Goal: Information Seeking & Learning: Find contact information

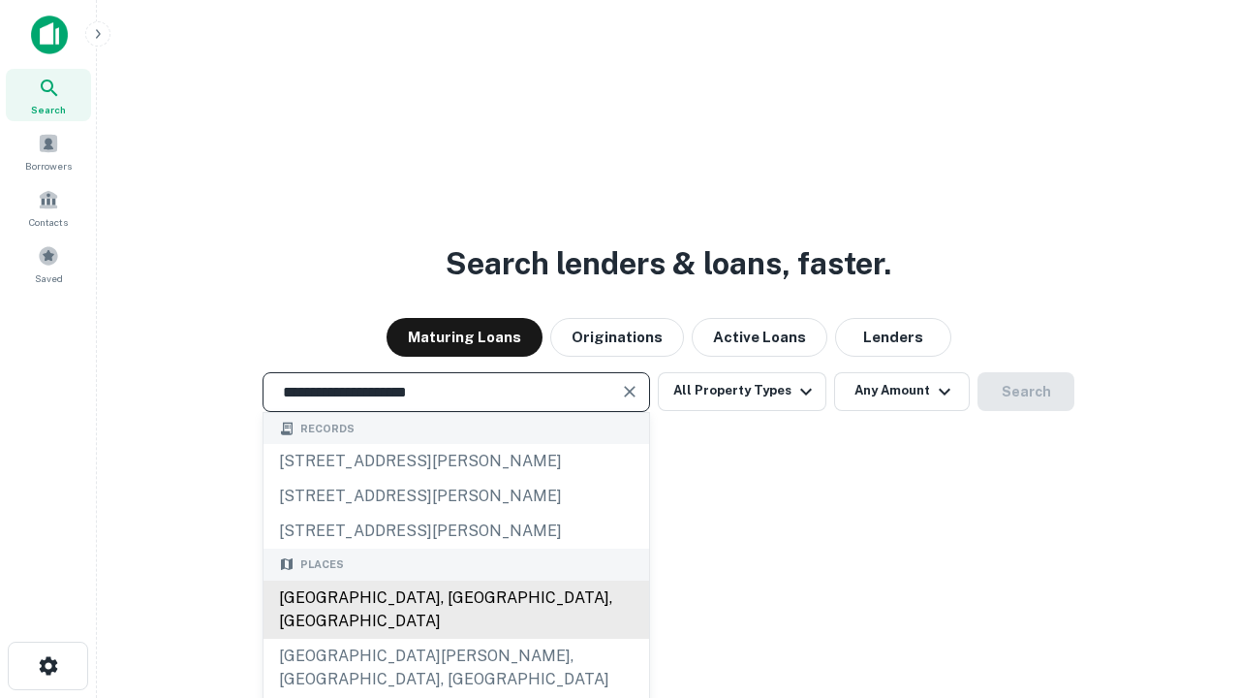
click at [455, 638] on div "Santa Monica, CA, USA" at bounding box center [457, 609] width 386 height 58
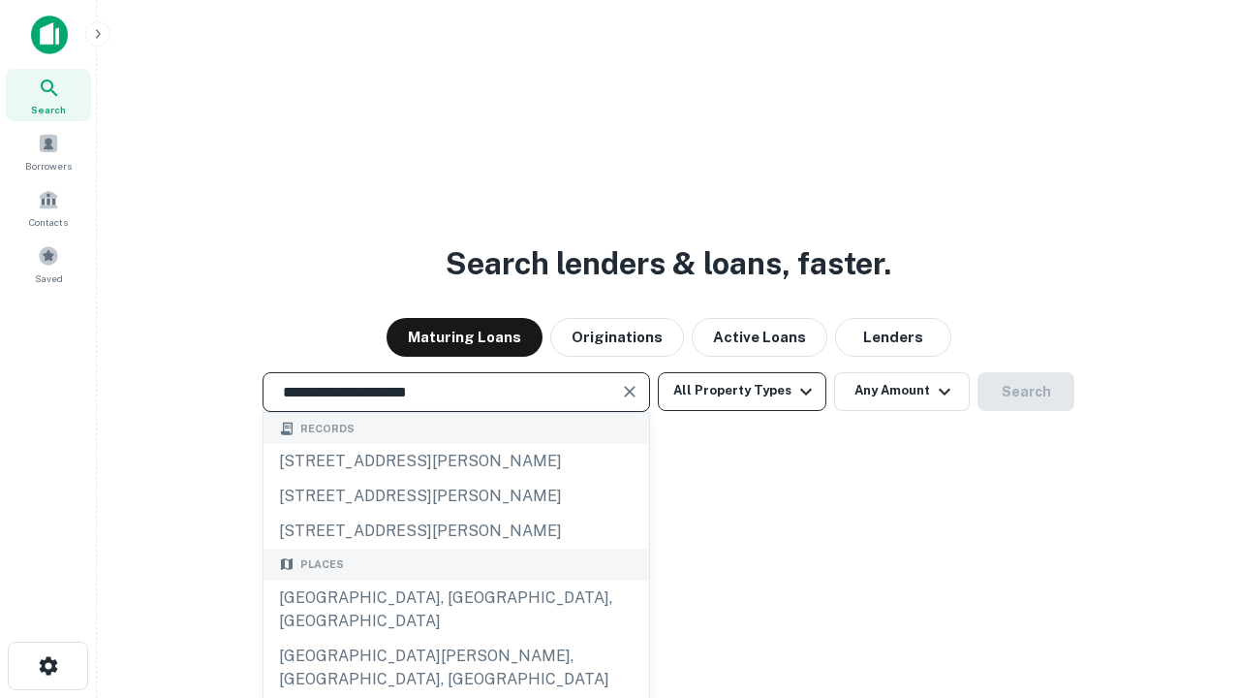
click at [742, 390] on button "All Property Types" at bounding box center [742, 391] width 169 height 39
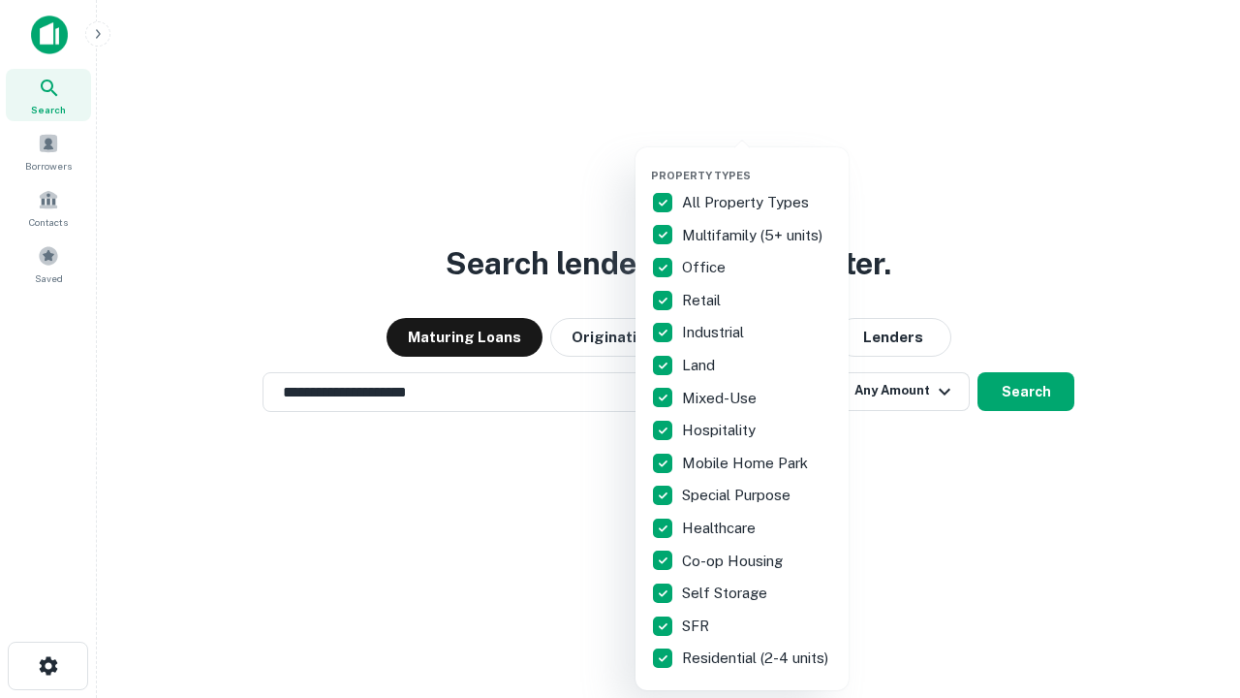
type input "**********"
click at [758, 163] on button "button" at bounding box center [757, 163] width 213 height 1
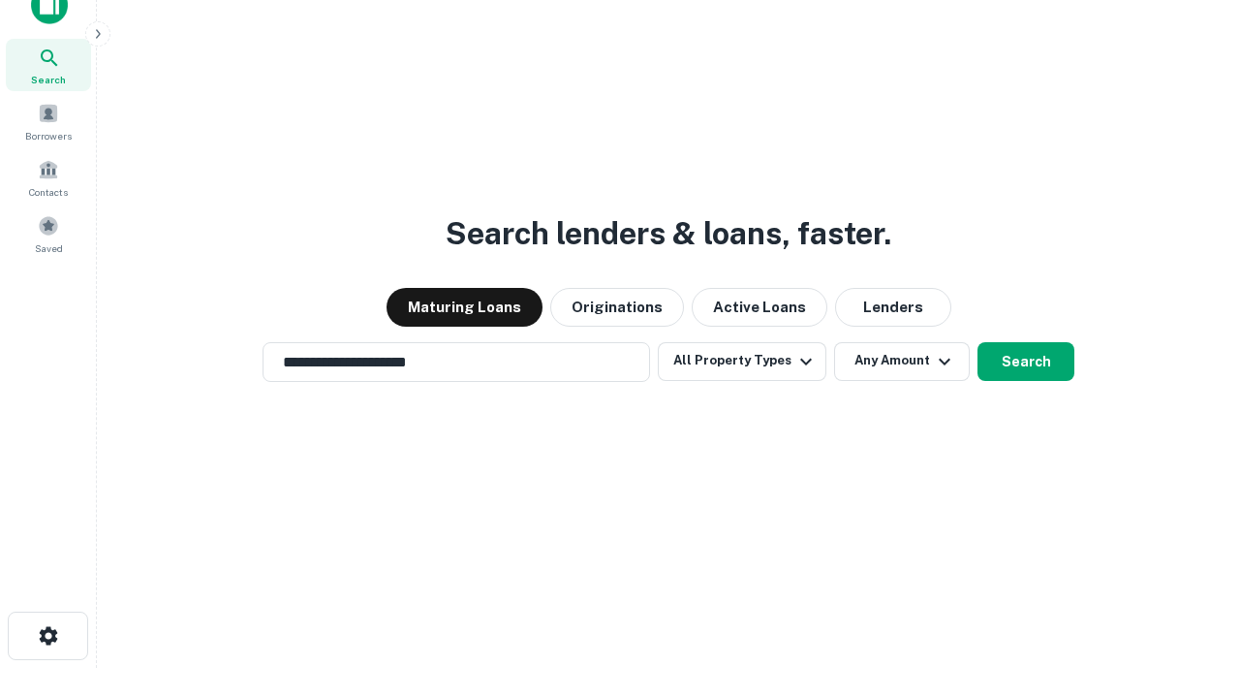
scroll to position [12, 233]
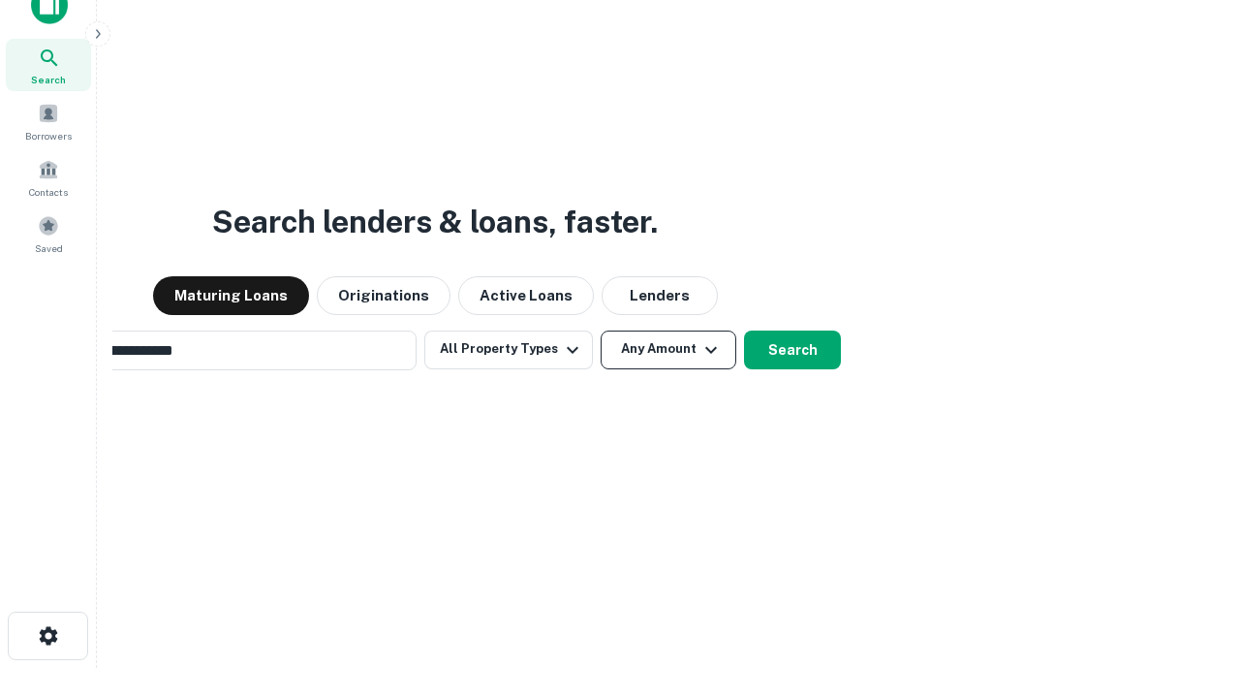
click at [601, 330] on button "Any Amount" at bounding box center [669, 349] width 136 height 39
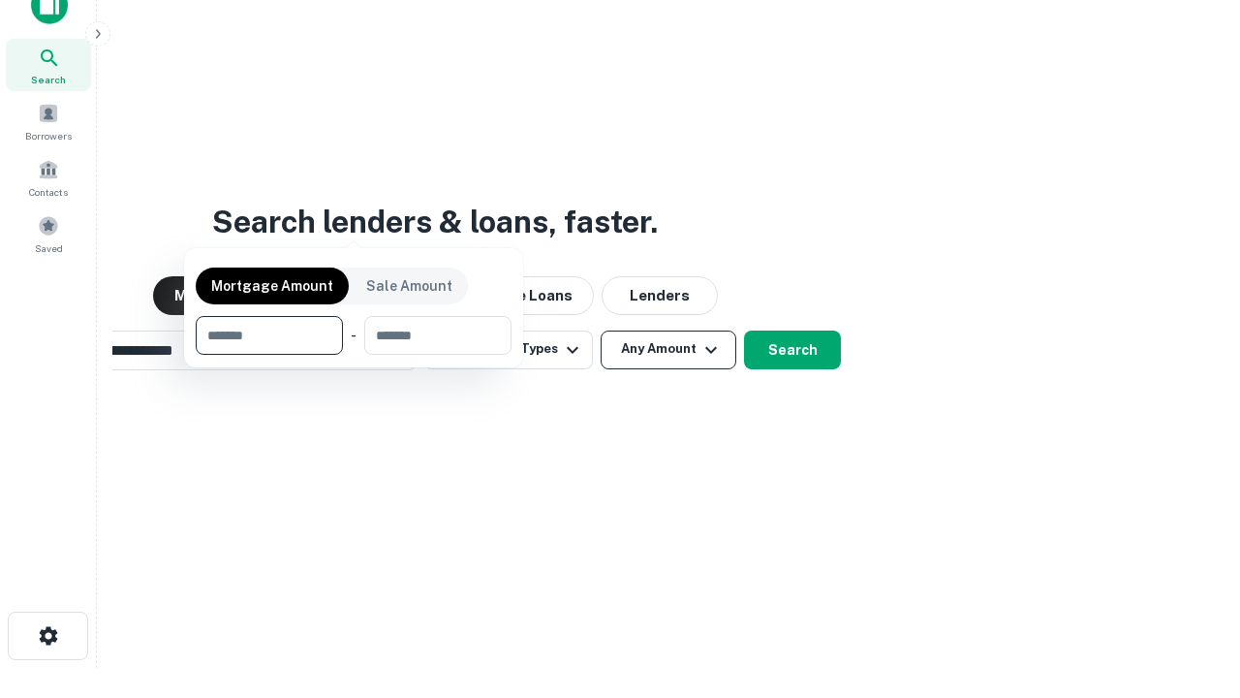
scroll to position [31, 0]
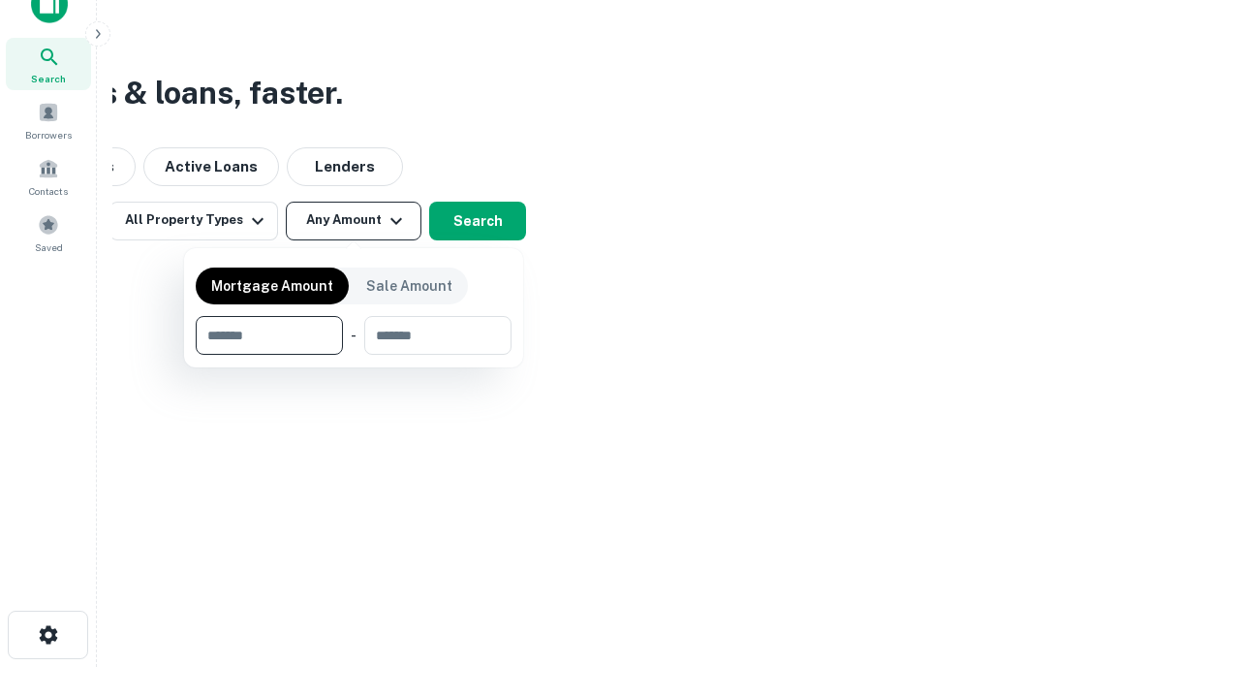
type input "*******"
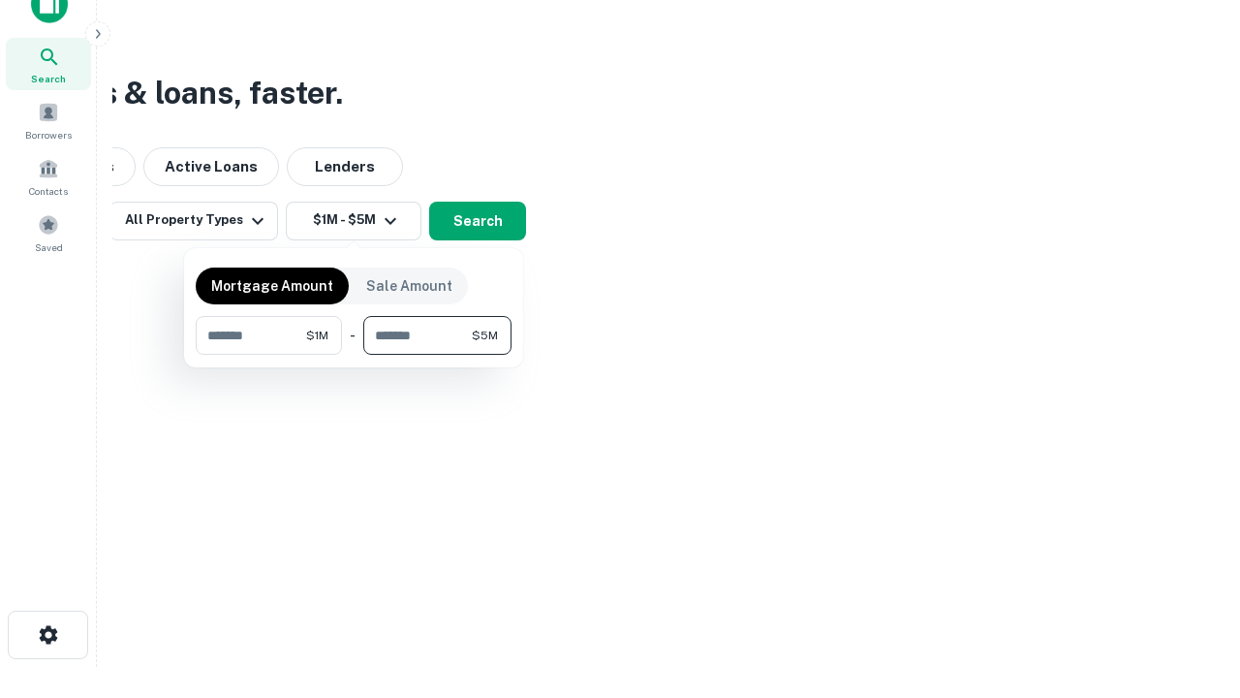
type input "*******"
click at [354, 355] on button "button" at bounding box center [354, 355] width 316 height 1
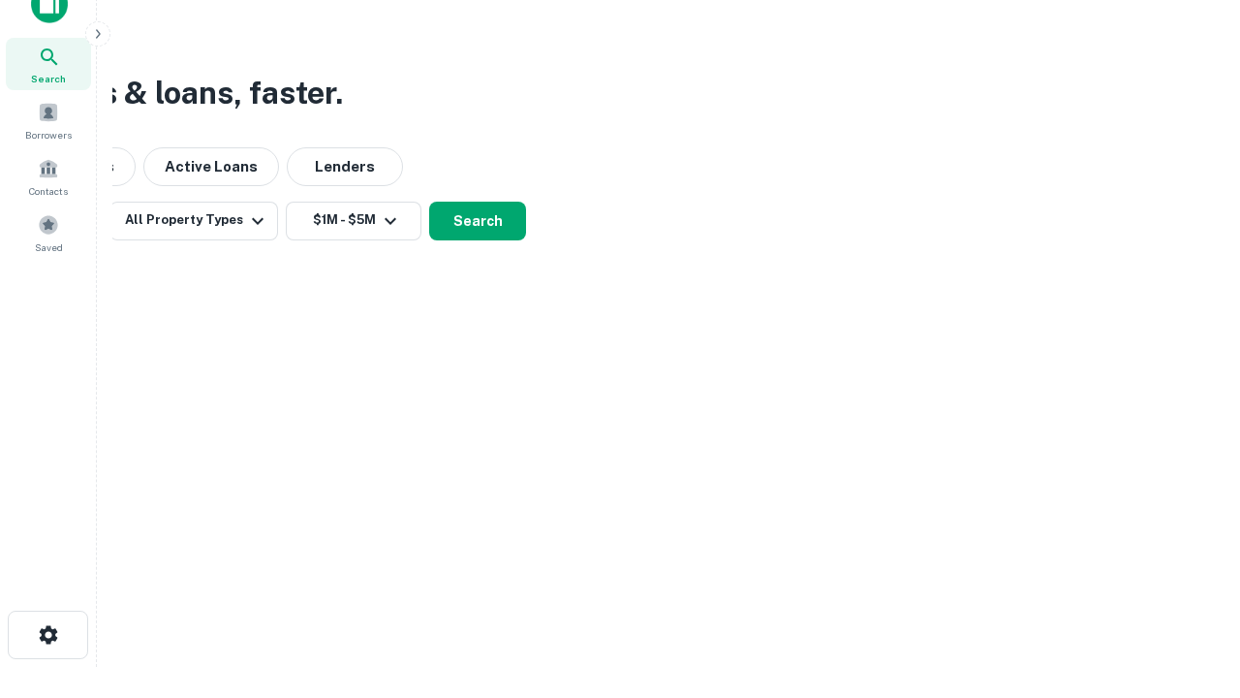
scroll to position [12, 357]
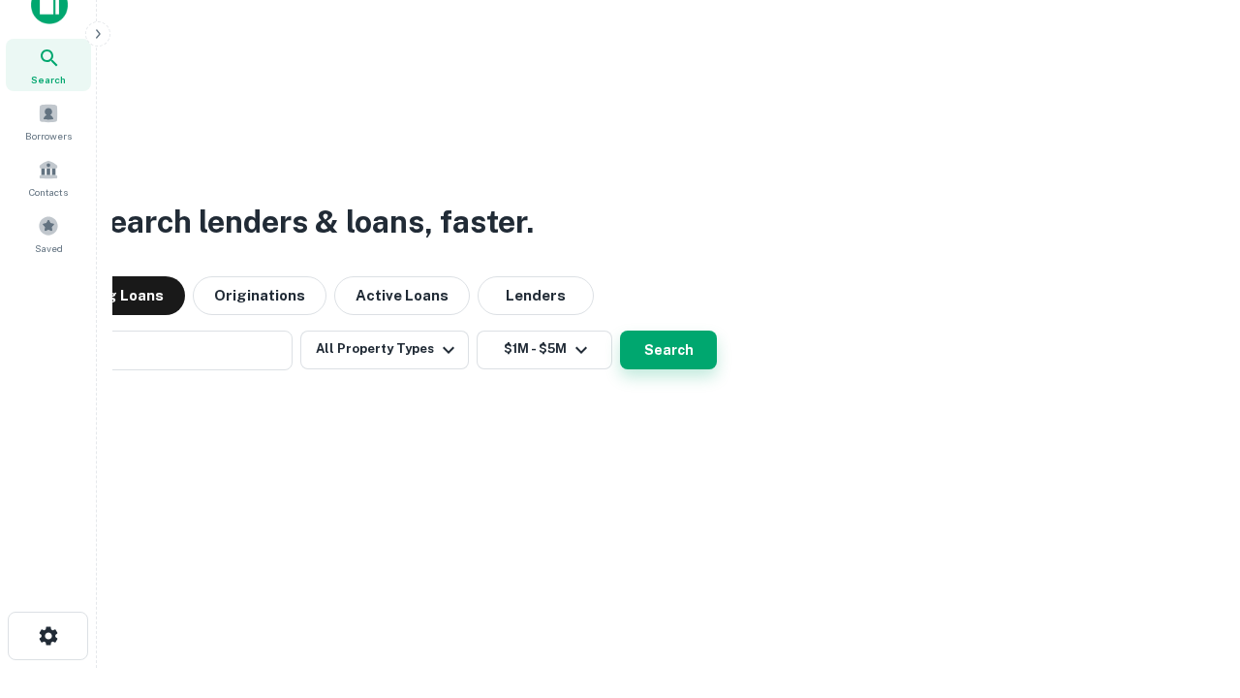
click at [620, 330] on button "Search" at bounding box center [668, 349] width 97 height 39
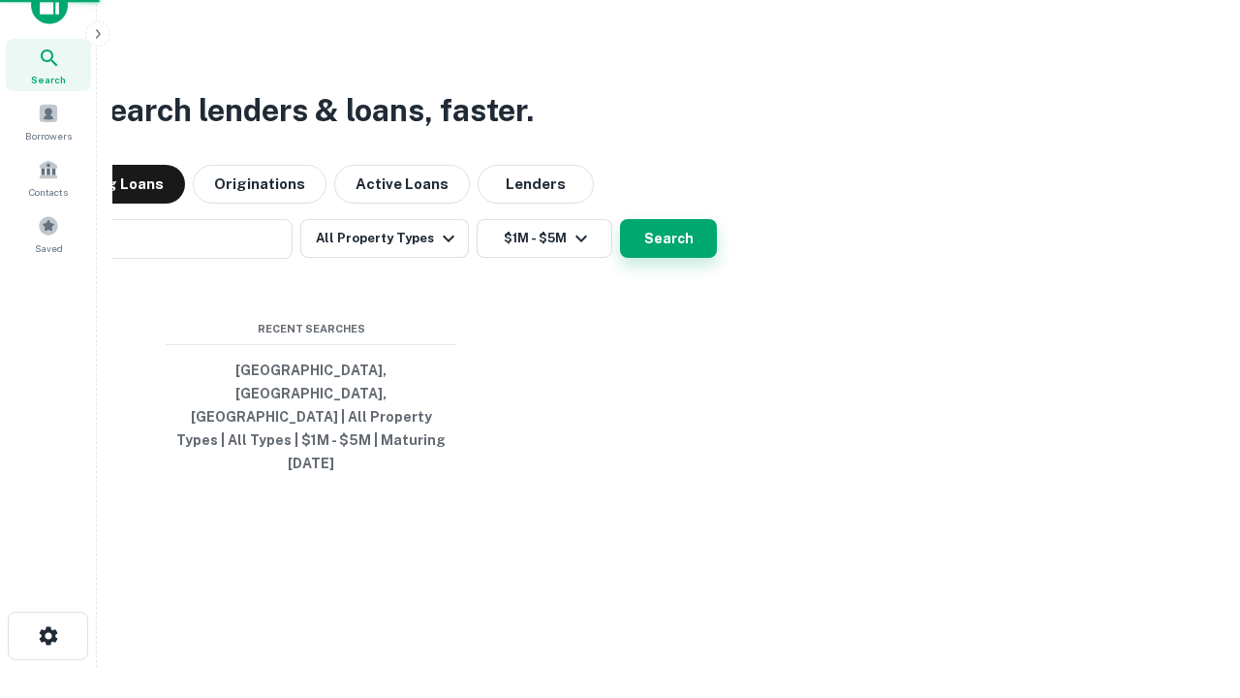
scroll to position [31, 0]
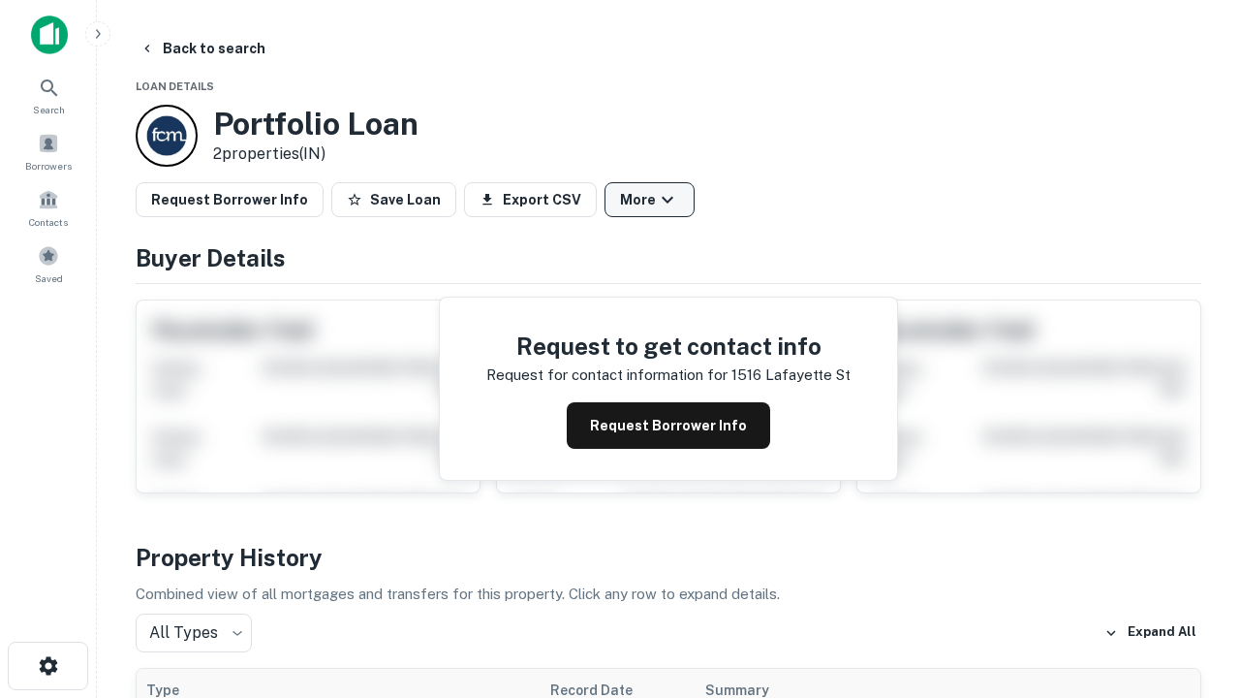
click at [649, 200] on button "More" at bounding box center [650, 199] width 90 height 35
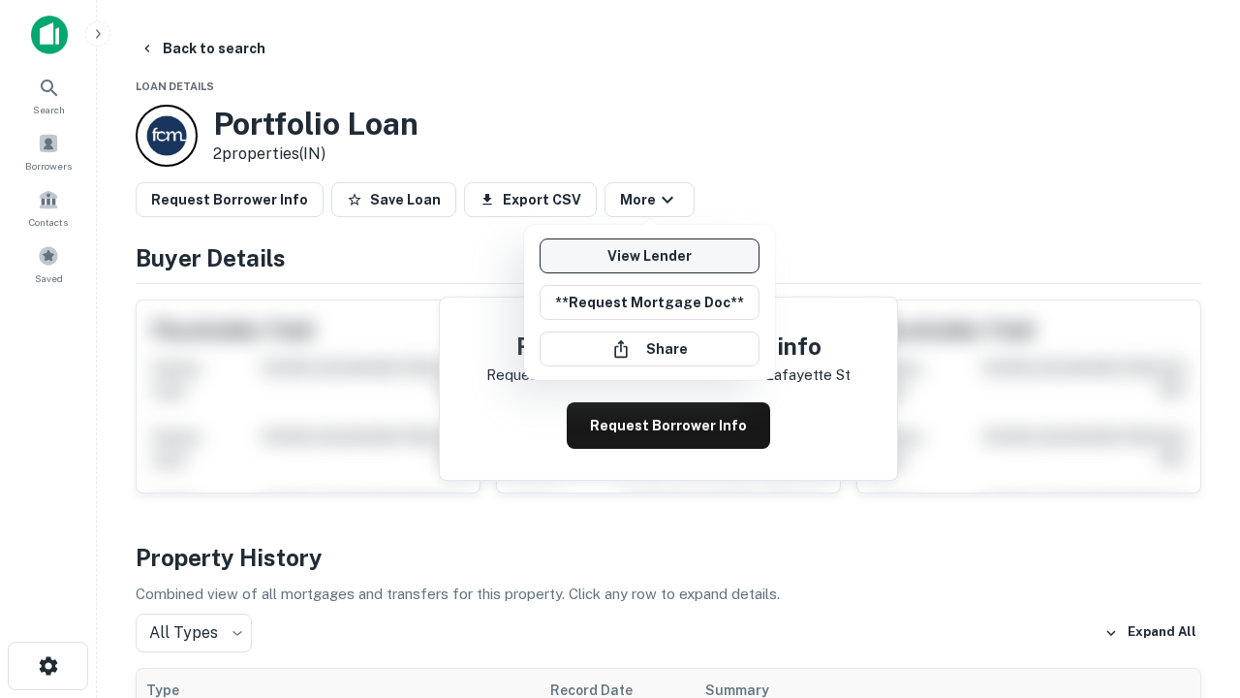
click at [649, 256] on link "View Lender" at bounding box center [650, 255] width 220 height 35
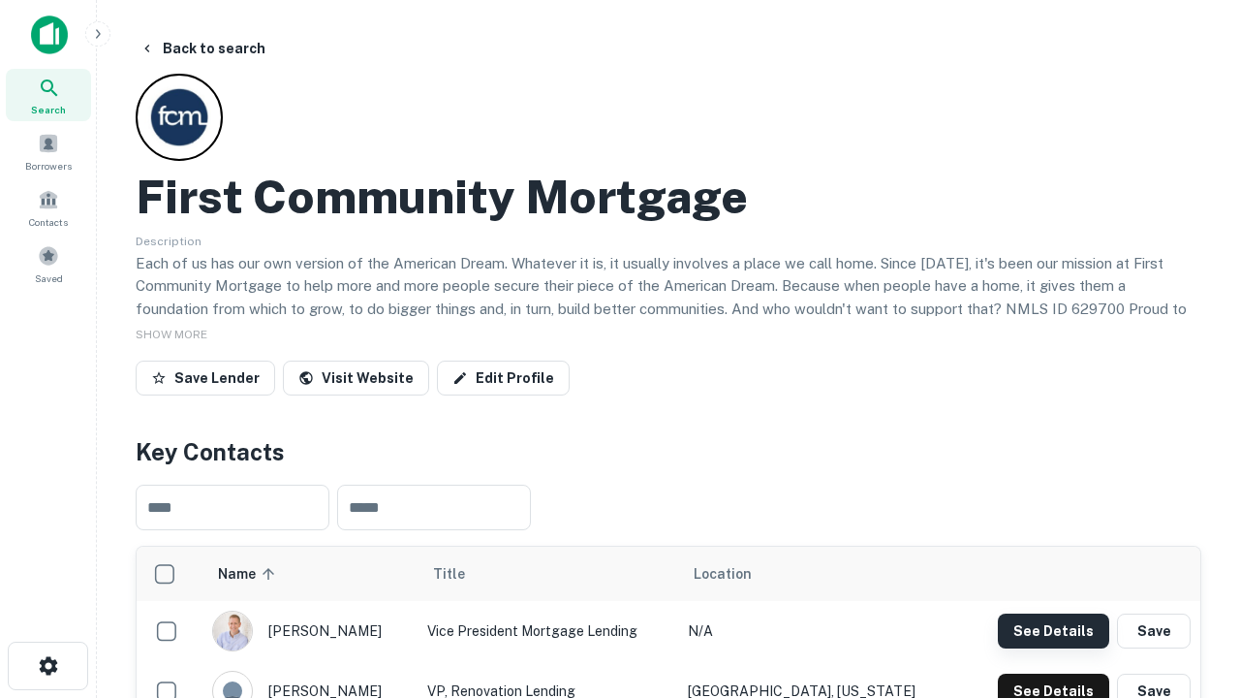
click at [1053, 630] on button "See Details" at bounding box center [1053, 630] width 111 height 35
click at [47, 666] on icon "button" at bounding box center [48, 665] width 23 height 23
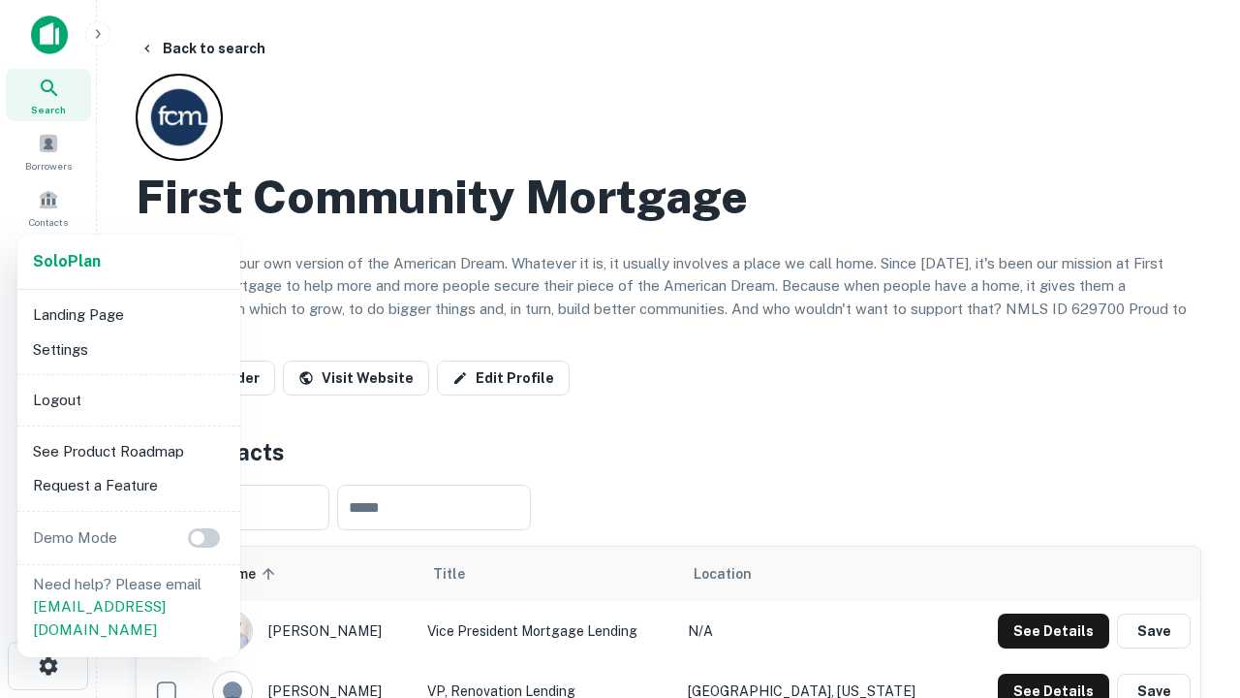
click at [128, 399] on li "Logout" at bounding box center [128, 400] width 207 height 35
